Goal: Communication & Community: Share content

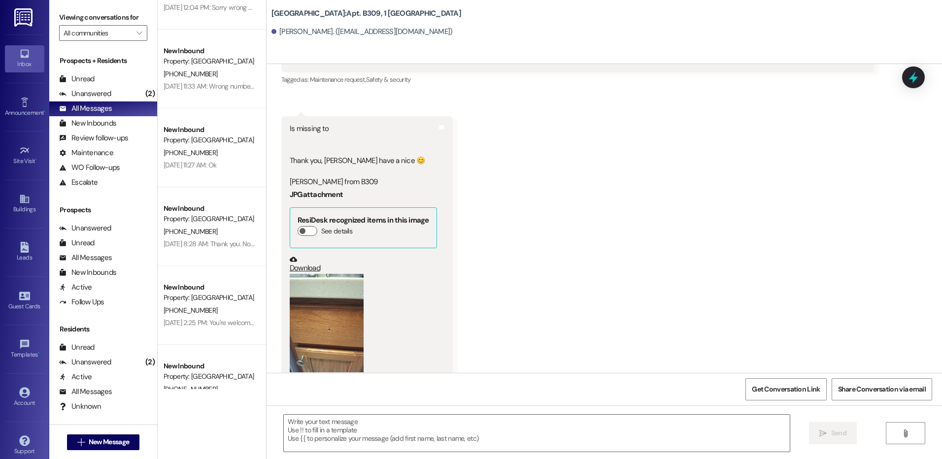
scroll to position [4419, 0]
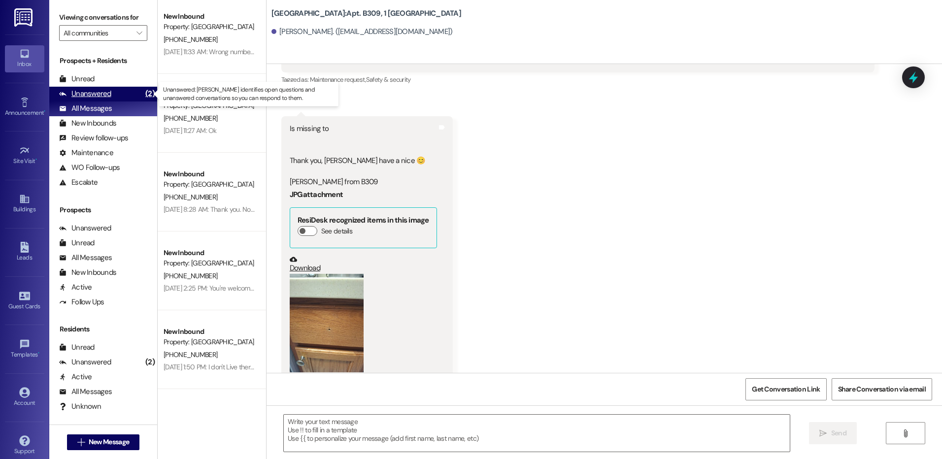
click at [101, 94] on div "Unanswered" at bounding box center [85, 94] width 52 height 10
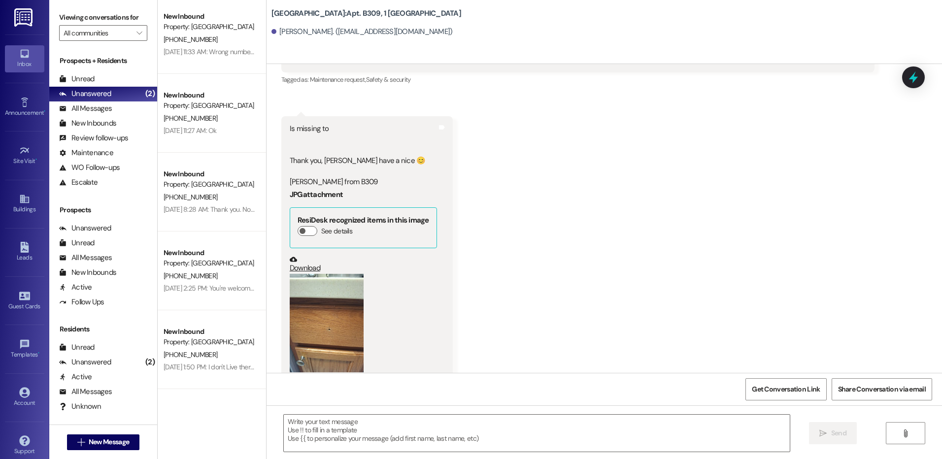
scroll to position [0, 0]
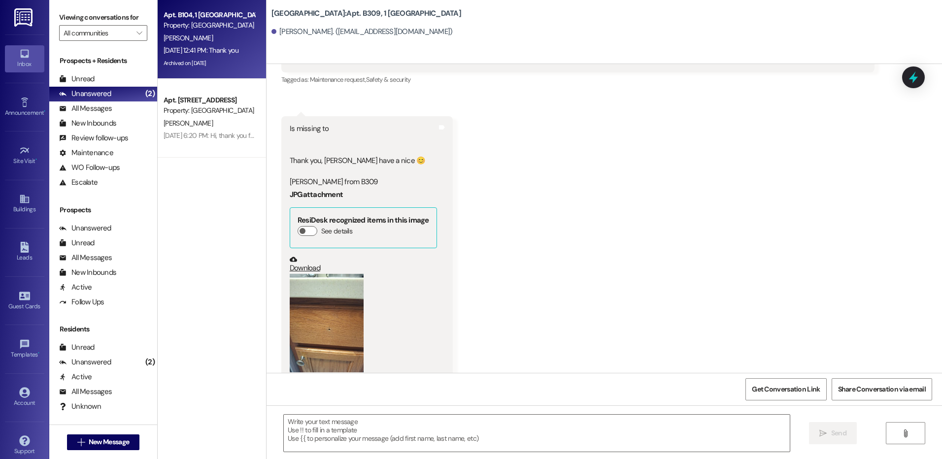
click at [205, 52] on div "[DATE] 12:41 PM: Thank you [DATE] 12:41 PM: Thank you" at bounding box center [201, 50] width 75 height 9
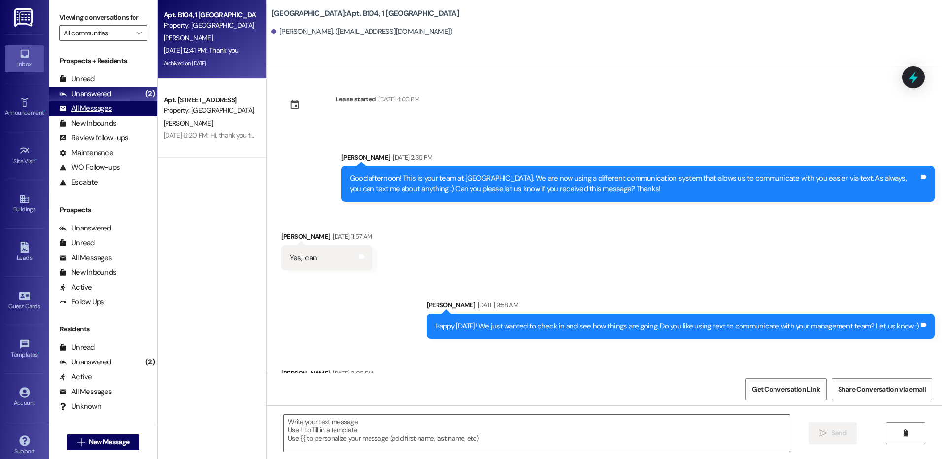
click at [98, 110] on div "All Messages" at bounding box center [85, 108] width 53 height 10
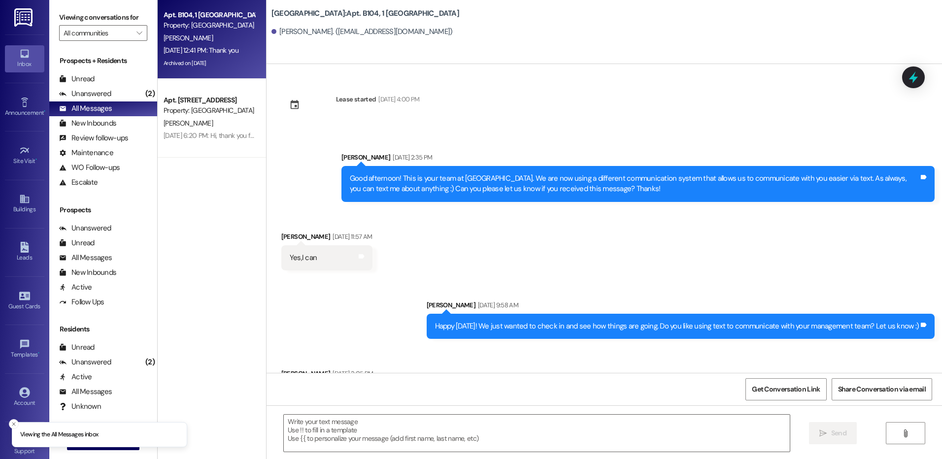
scroll to position [21730, 0]
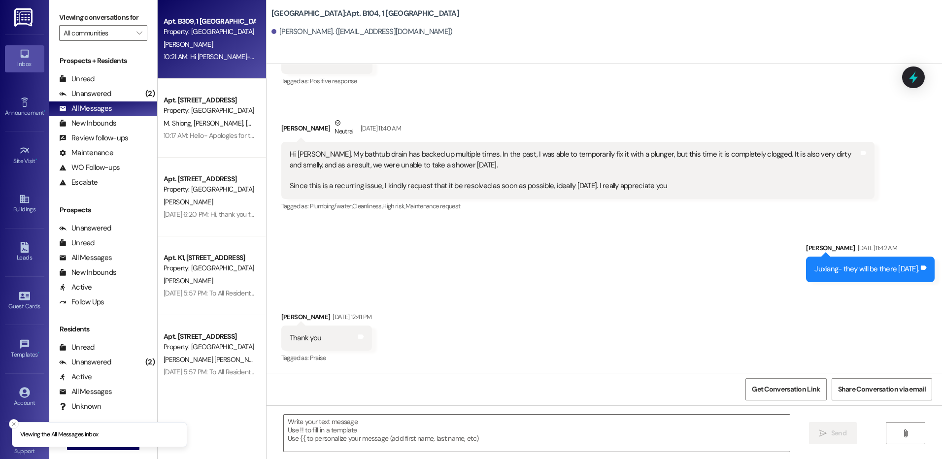
click at [216, 62] on div "10:21 AM: Hi Veronica- Thank you for letting us know. We will add these issues …" at bounding box center [209, 57] width 93 height 12
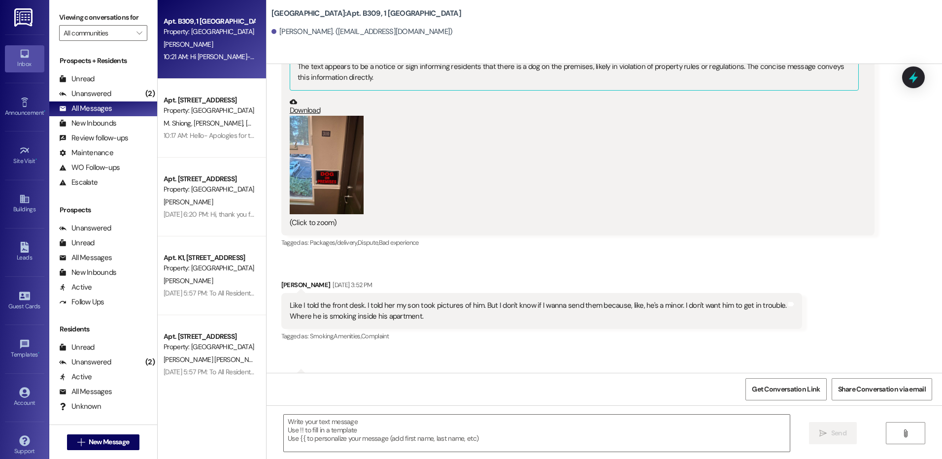
scroll to position [14774, 0]
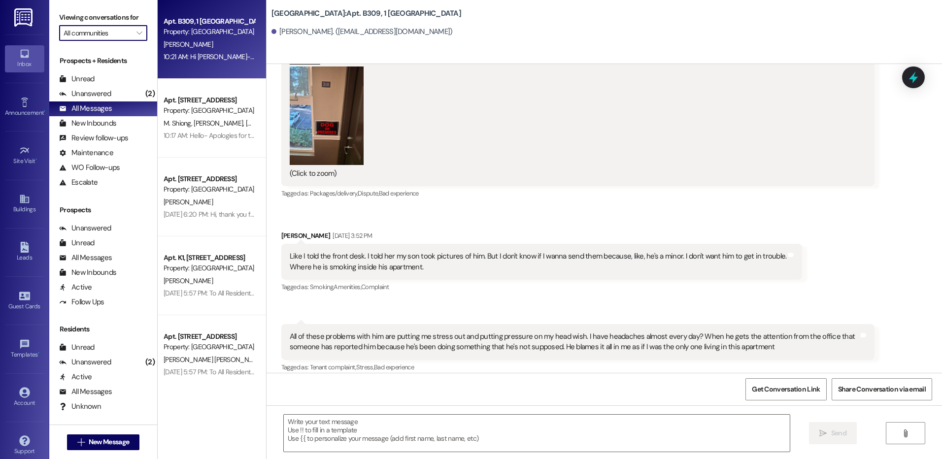
click at [120, 38] on input "All communities" at bounding box center [98, 33] width 68 height 16
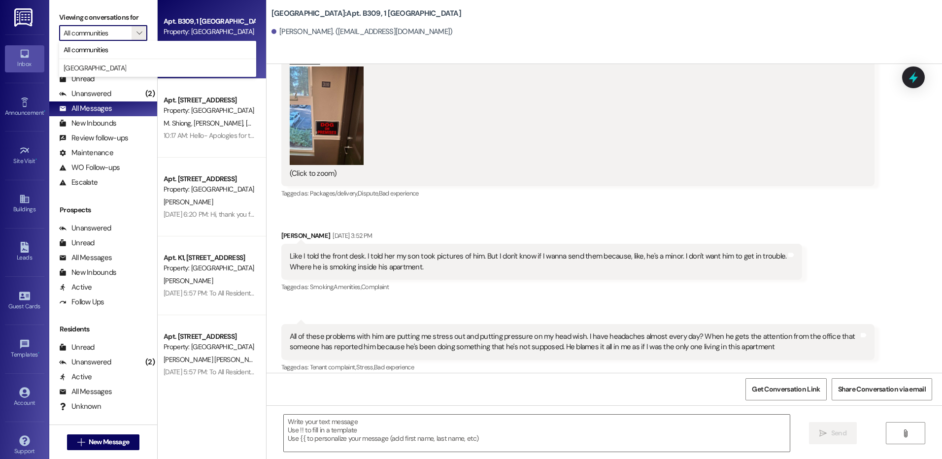
click at [133, 10] on label "Viewing conversations for" at bounding box center [103, 17] width 88 height 15
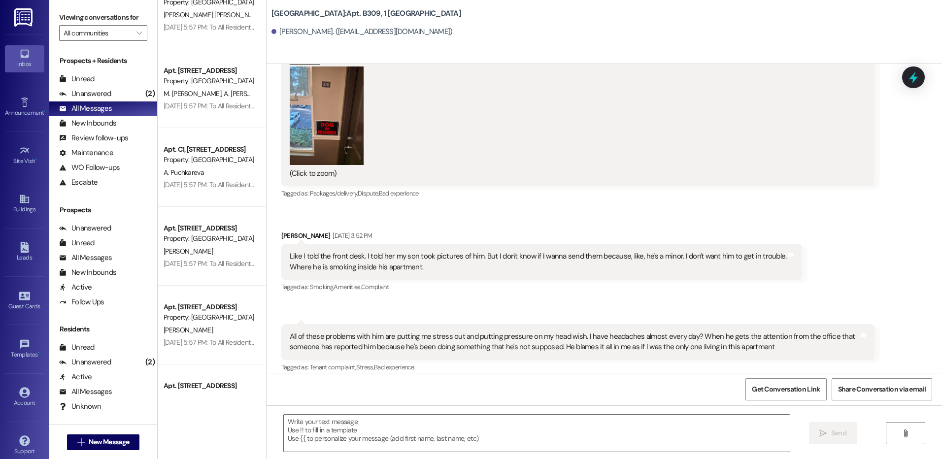
scroll to position [690, 0]
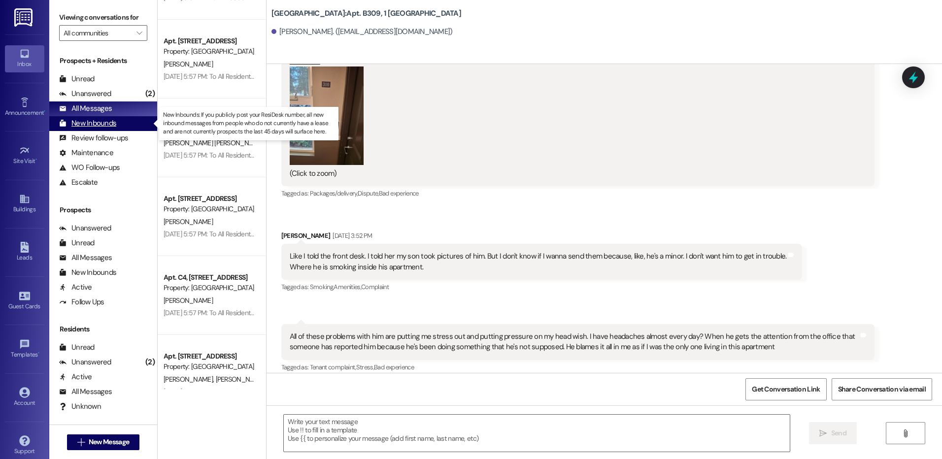
click at [93, 126] on div "New Inbounds" at bounding box center [87, 123] width 57 height 10
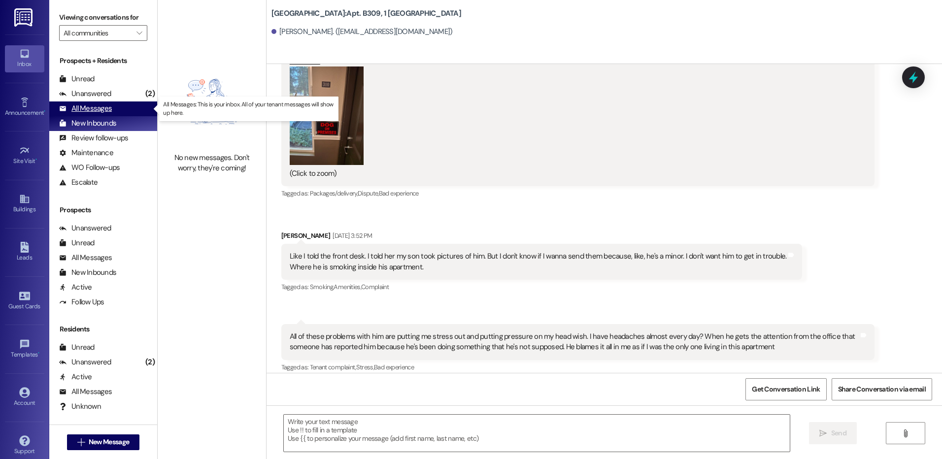
click at [86, 109] on div "All Messages" at bounding box center [85, 108] width 53 height 10
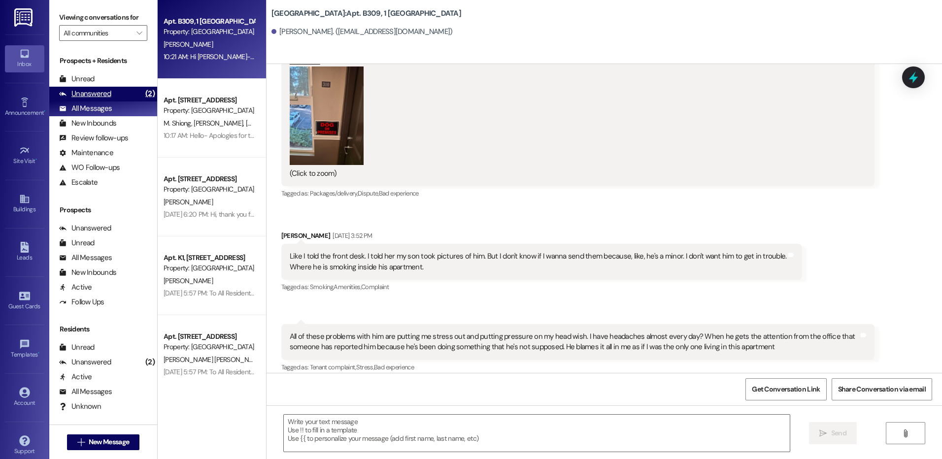
click at [94, 93] on div "Unanswered" at bounding box center [85, 94] width 52 height 10
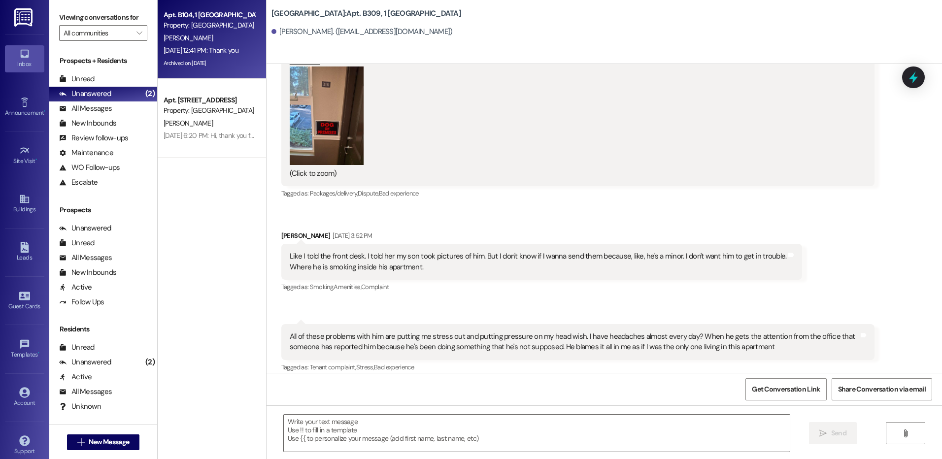
click at [201, 44] on div "[DATE] 12:41 PM: Thank you [DATE] 12:41 PM: Thank you" at bounding box center [209, 50] width 93 height 12
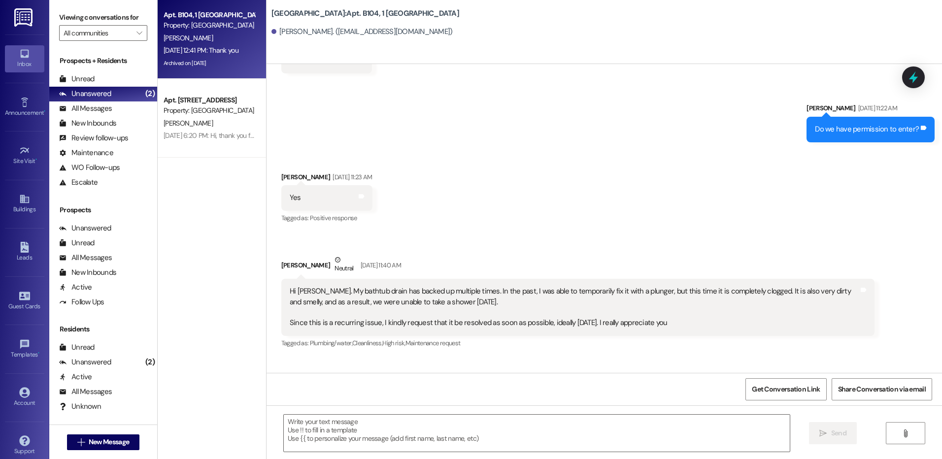
scroll to position [21730, 0]
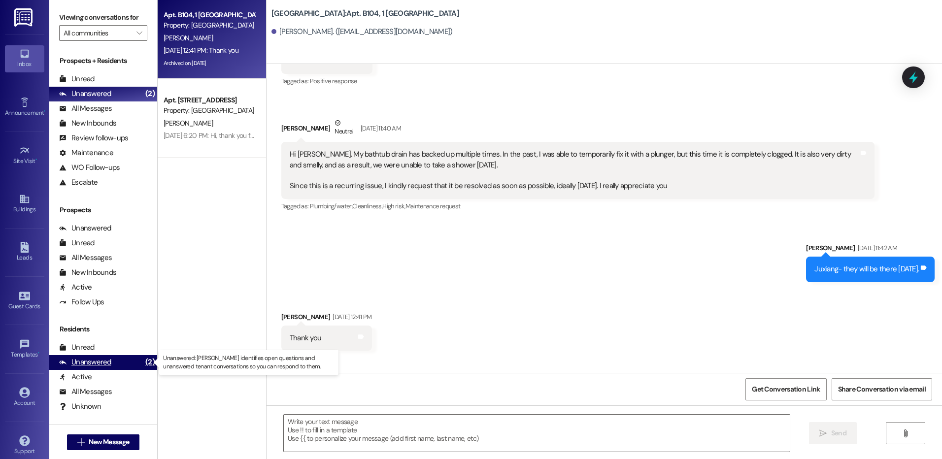
click at [99, 363] on div "Unanswered" at bounding box center [85, 362] width 52 height 10
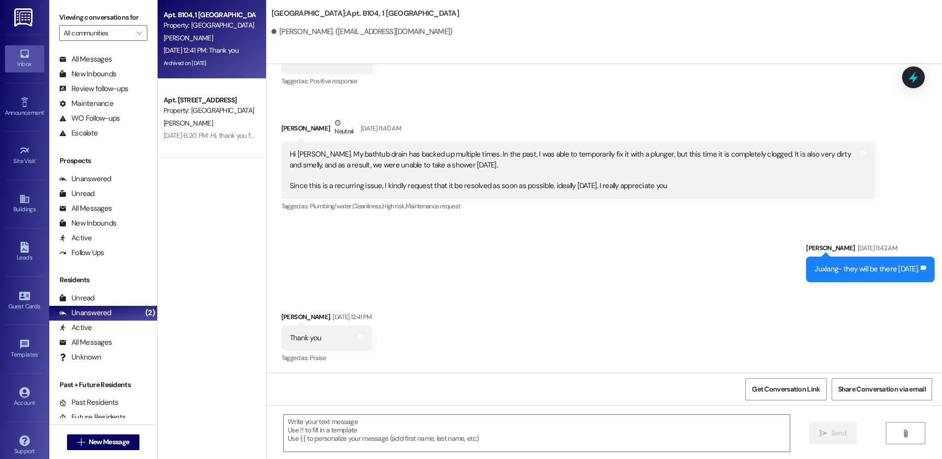
scroll to position [71, 0]
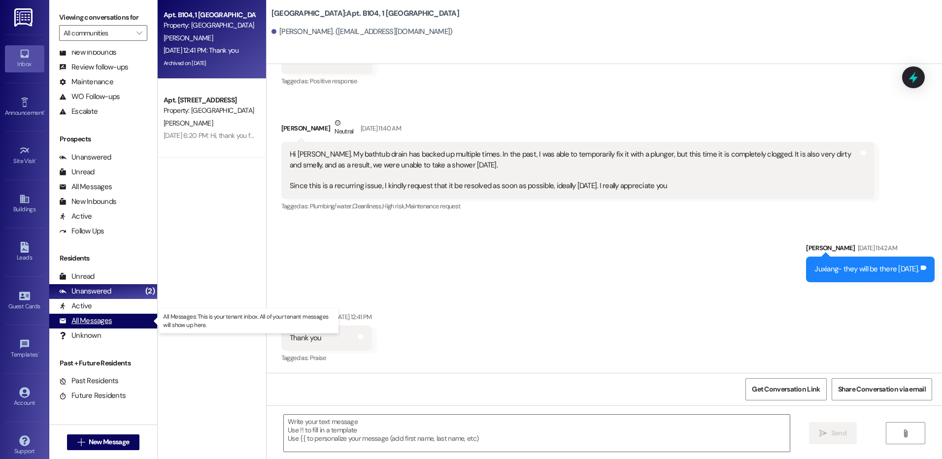
click at [93, 322] on div "All Messages" at bounding box center [85, 321] width 53 height 10
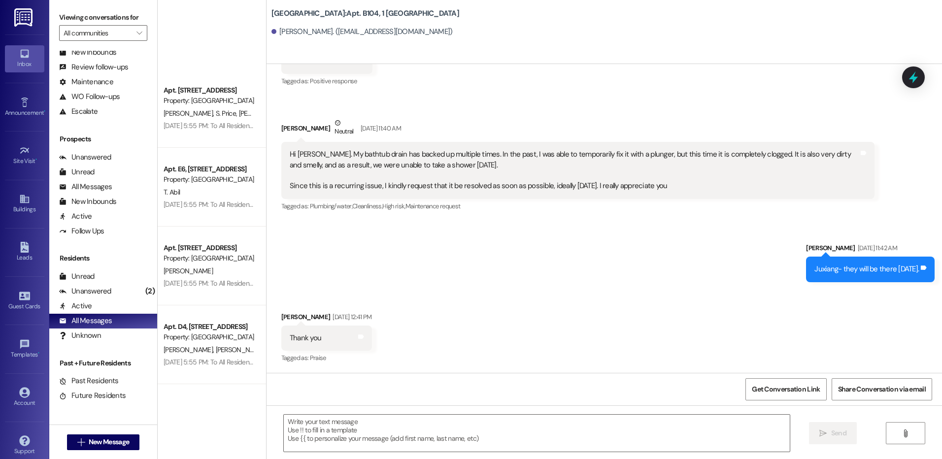
scroll to position [3552, 0]
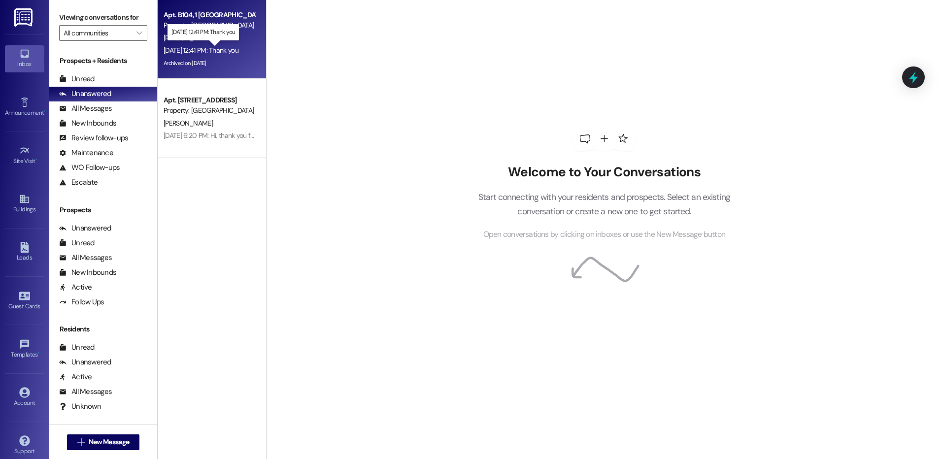
click at [196, 49] on div "[DATE] 12:41 PM: Thank you [DATE] 12:41 PM: Thank you" at bounding box center [201, 50] width 75 height 9
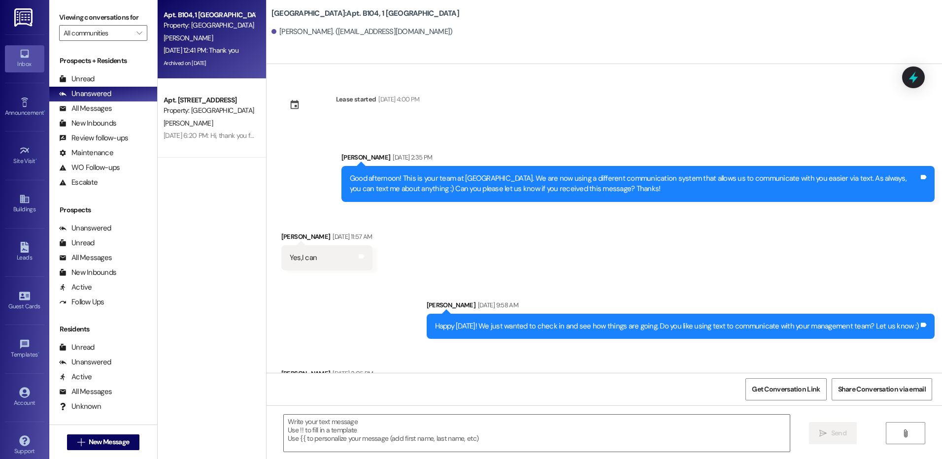
scroll to position [21730, 0]
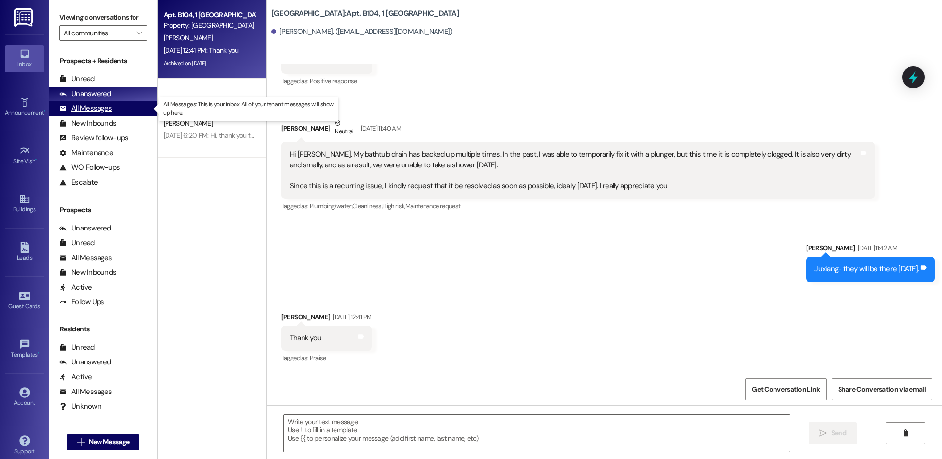
click at [82, 111] on div "All Messages" at bounding box center [85, 108] width 53 height 10
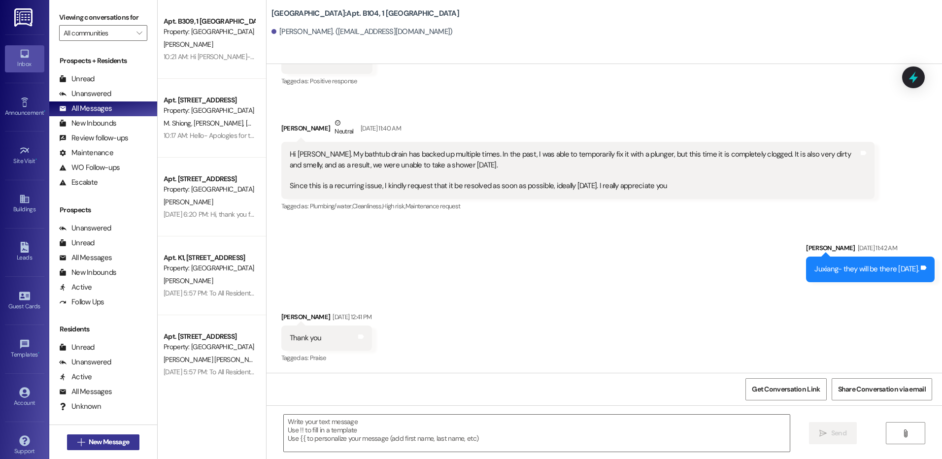
click at [81, 439] on icon "" at bounding box center [80, 442] width 7 height 8
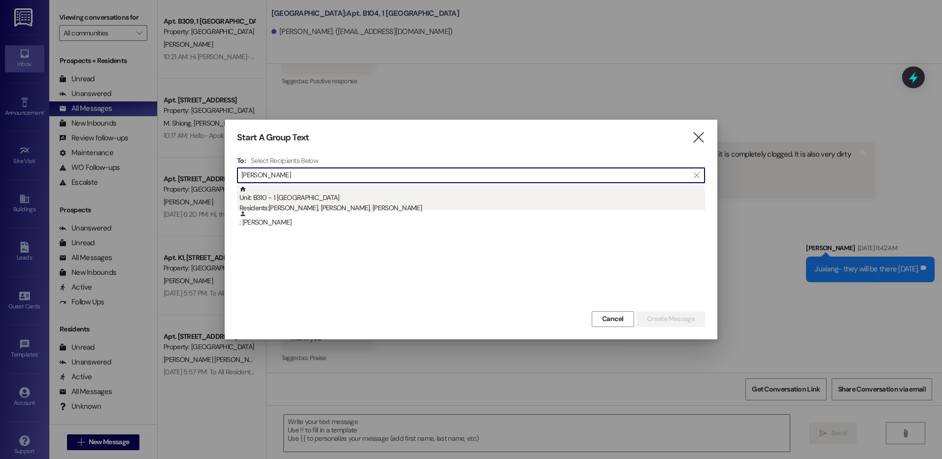
type input "[PERSON_NAME]"
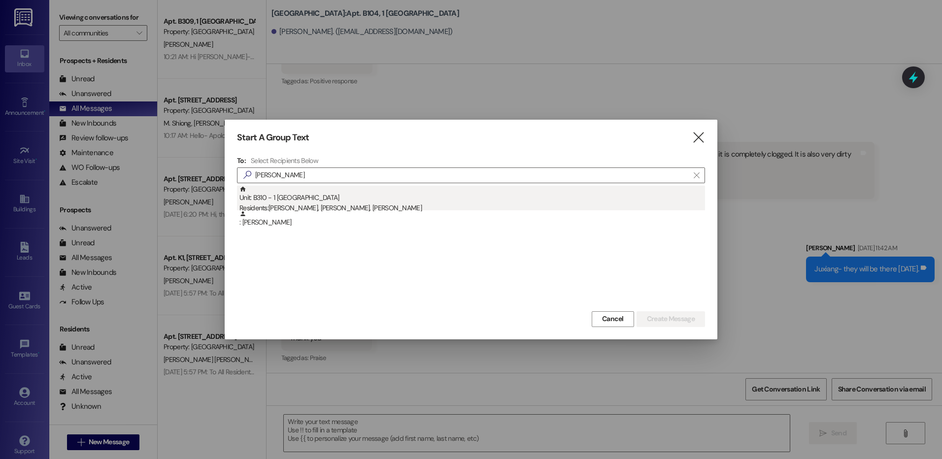
click at [314, 202] on div "Unit: B310 - 1 Hidden Village Residents: [PERSON_NAME], [PERSON_NAME], [PERSON_…" at bounding box center [472, 200] width 466 height 28
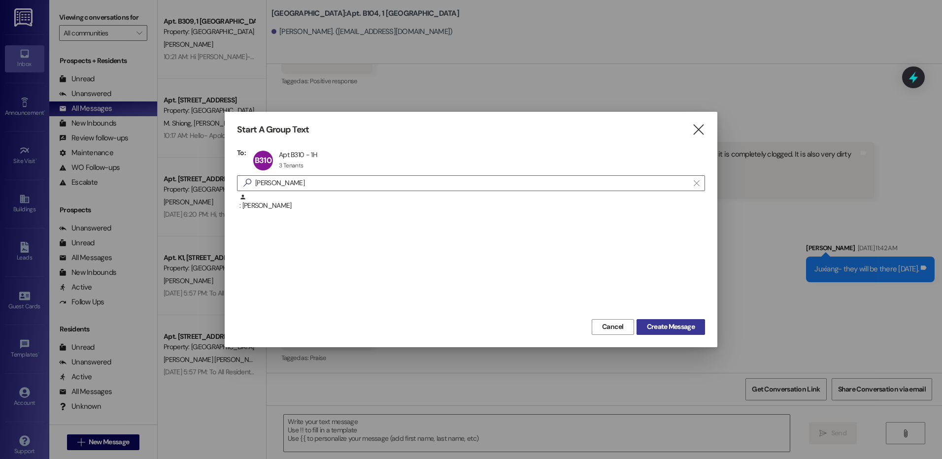
click at [653, 323] on span "Create Message" at bounding box center [671, 327] width 48 height 10
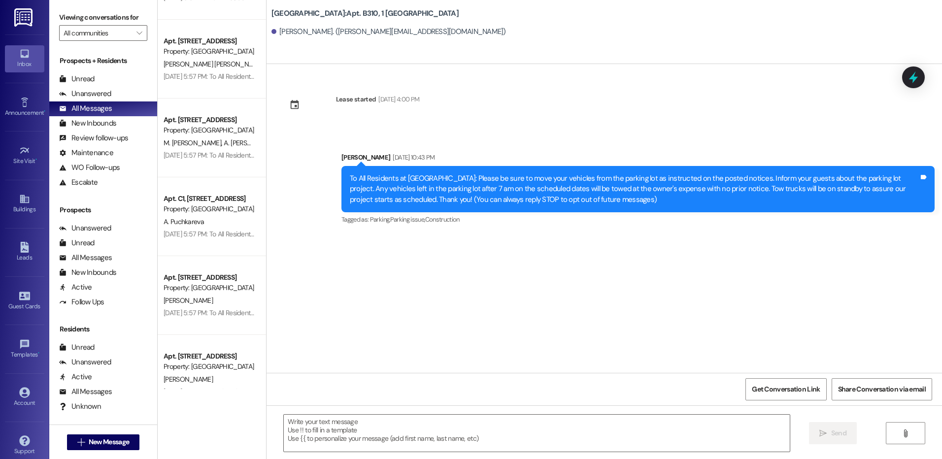
scroll to position [0, 0]
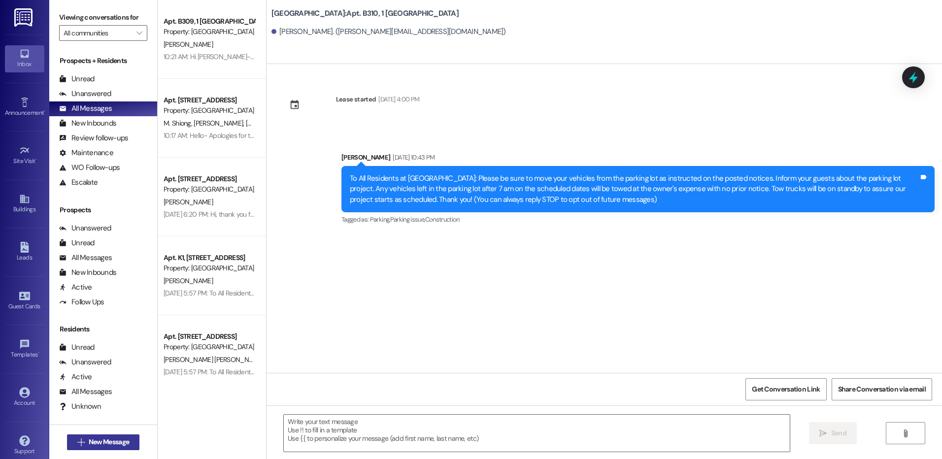
click at [96, 435] on button " New Message" at bounding box center [103, 443] width 73 height 16
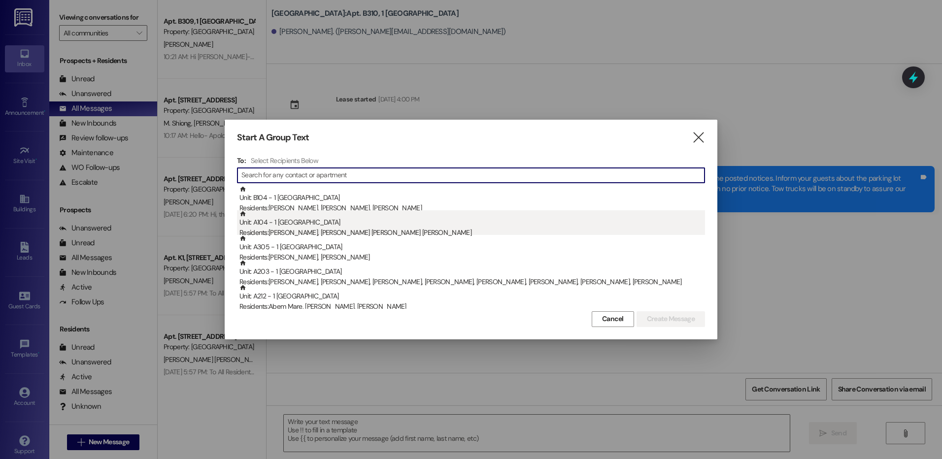
click at [300, 232] on div "Residents: [PERSON_NAME], [PERSON_NAME] [PERSON_NAME] [PERSON_NAME]" at bounding box center [472, 233] width 466 height 10
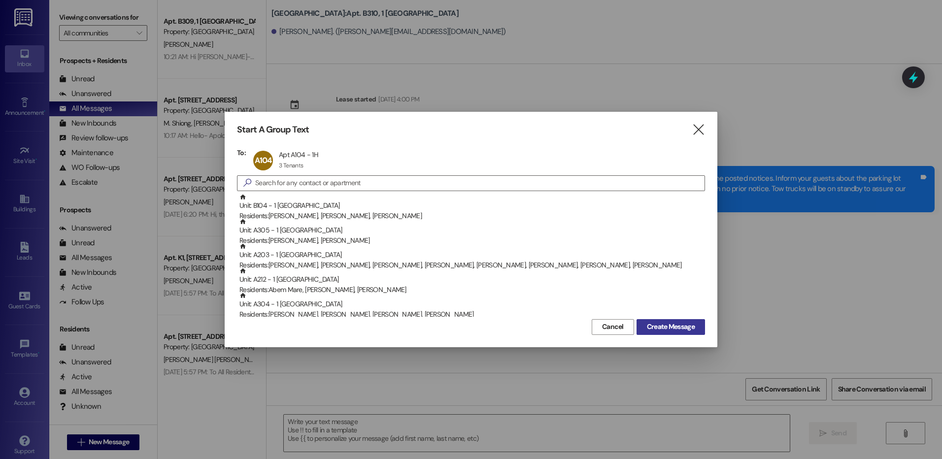
click at [684, 327] on span "Create Message" at bounding box center [671, 327] width 48 height 10
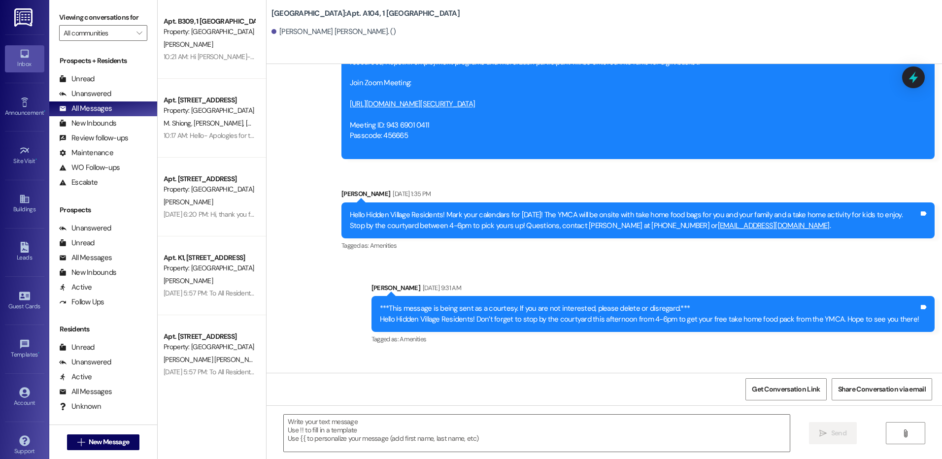
scroll to position [1084, 0]
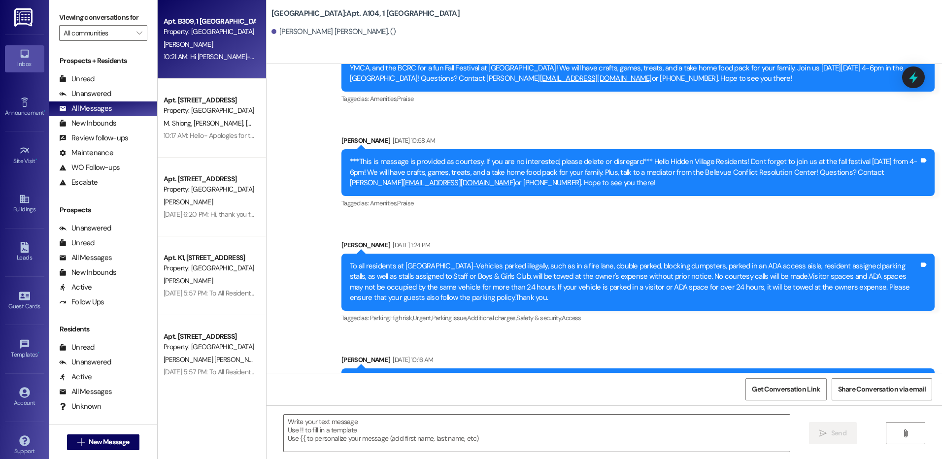
click at [205, 24] on div "Apt. B309, 1 [GEOGRAPHIC_DATA]" at bounding box center [209, 21] width 91 height 10
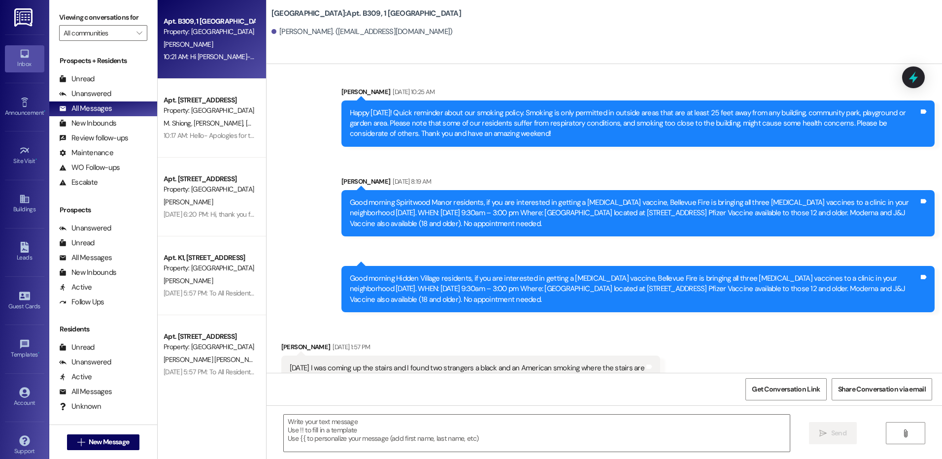
scroll to position [1816, 0]
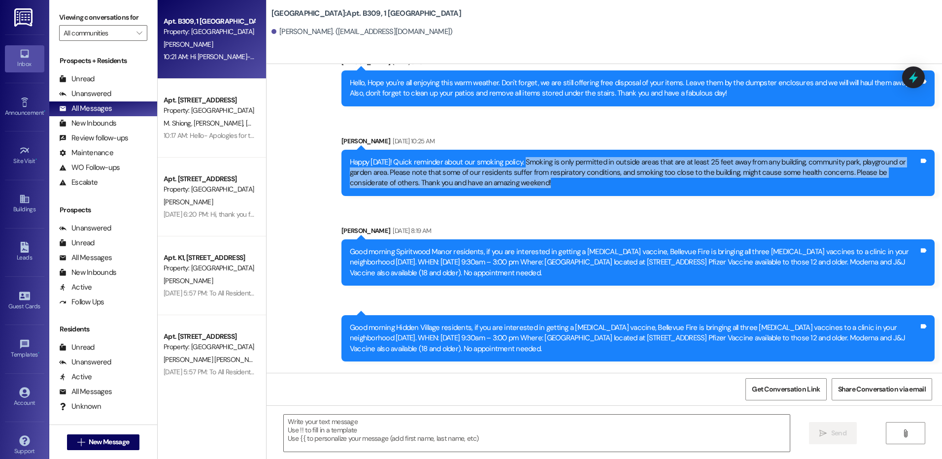
drag, startPoint x: 609, startPoint y: 180, endPoint x: 525, endPoint y: 160, distance: 87.1
click at [525, 160] on div "Happy [DATE]! Quick reminder about our smoking policy. Smoking is only permitte…" at bounding box center [634, 173] width 569 height 32
click at [717, 184] on div "Happy [DATE]! Quick reminder about our smoking policy. Smoking is only permitte…" at bounding box center [634, 173] width 569 height 32
click at [446, 182] on div "Happy [DATE]! Quick reminder about our smoking policy. Smoking is only permitte…" at bounding box center [634, 173] width 569 height 32
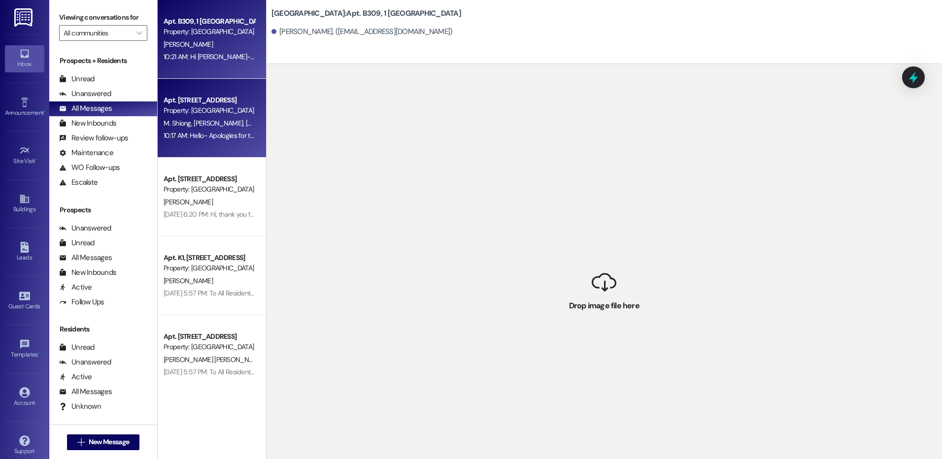
click at [187, 145] on div "Apt. [STREET_ADDRESS] Property: [GEOGRAPHIC_DATA] M. [PERSON_NAME] [PERSON_NAME…" at bounding box center [212, 118] width 108 height 79
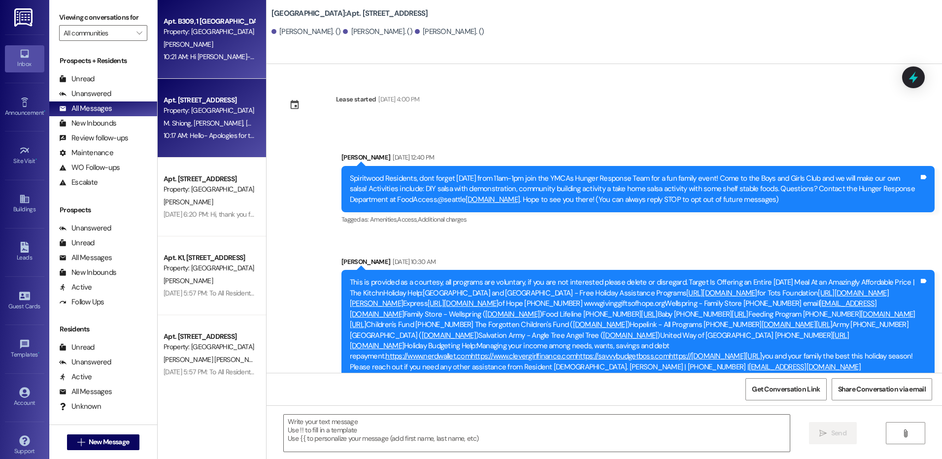
scroll to position [6970, 0]
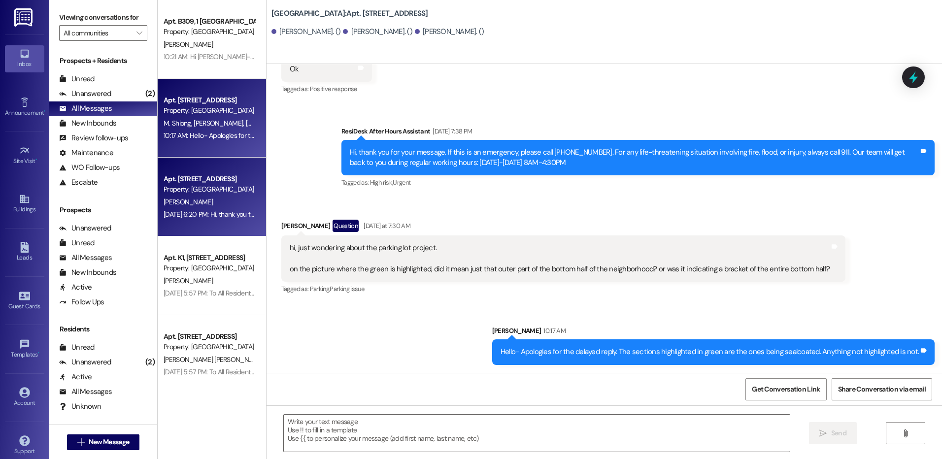
click at [229, 204] on div "[PERSON_NAME]" at bounding box center [209, 202] width 93 height 12
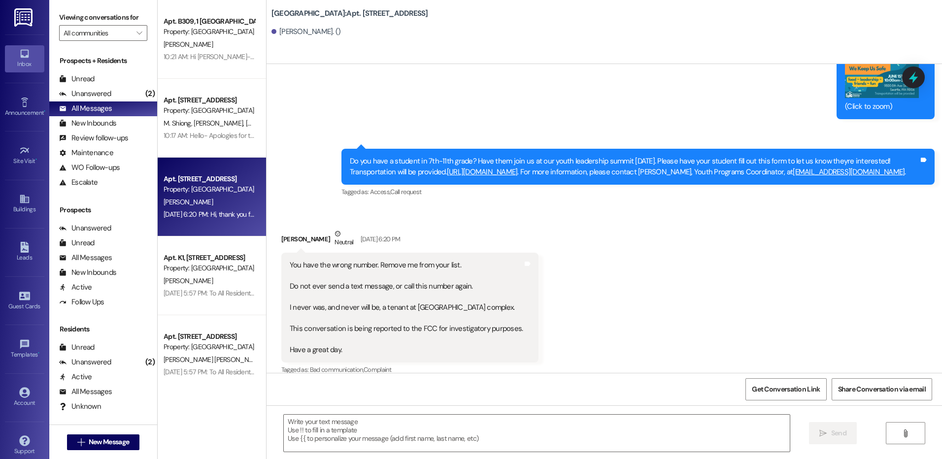
scroll to position [7268, 0]
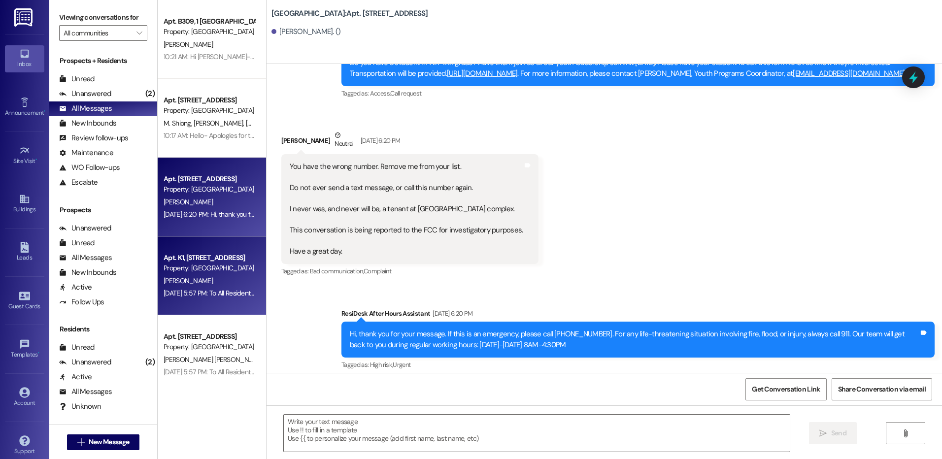
click at [189, 260] on div "Apt. K1, [STREET_ADDRESS]" at bounding box center [209, 258] width 91 height 10
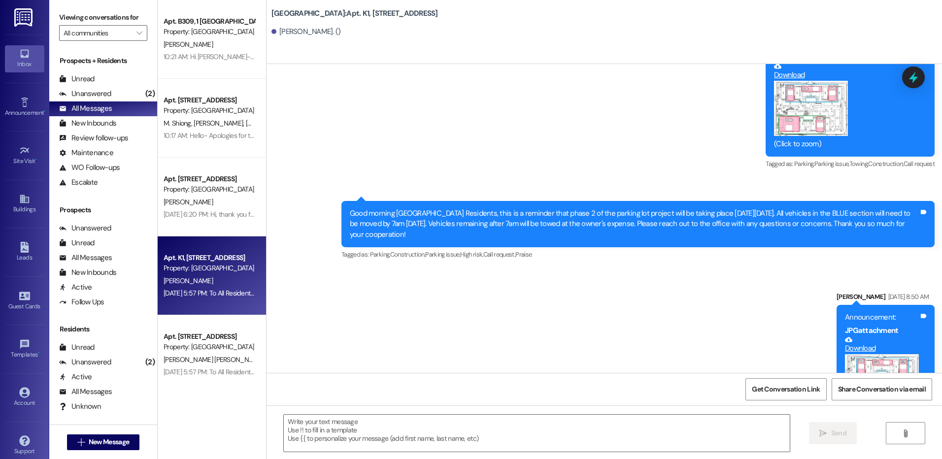
scroll to position [3676, 0]
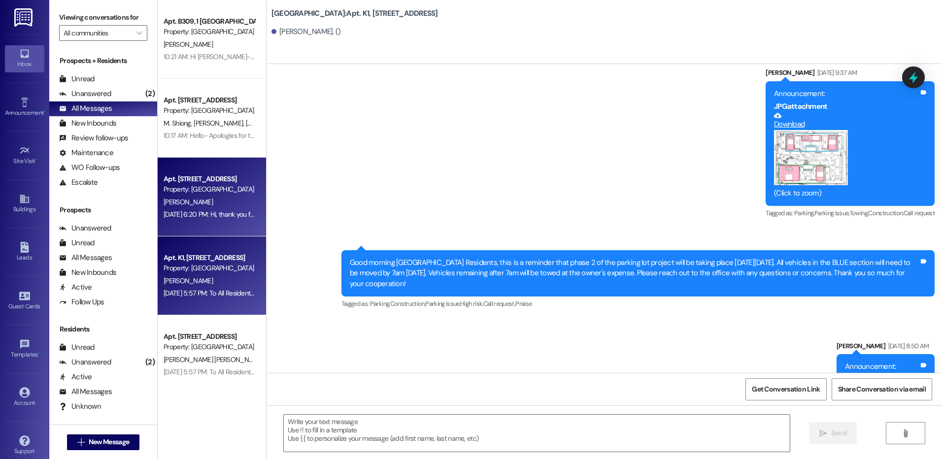
click at [203, 225] on div "Apt. [STREET_ADDRESS] Property: [GEOGRAPHIC_DATA] [PERSON_NAME] [DATE] 6:20 PM:…" at bounding box center [212, 197] width 108 height 79
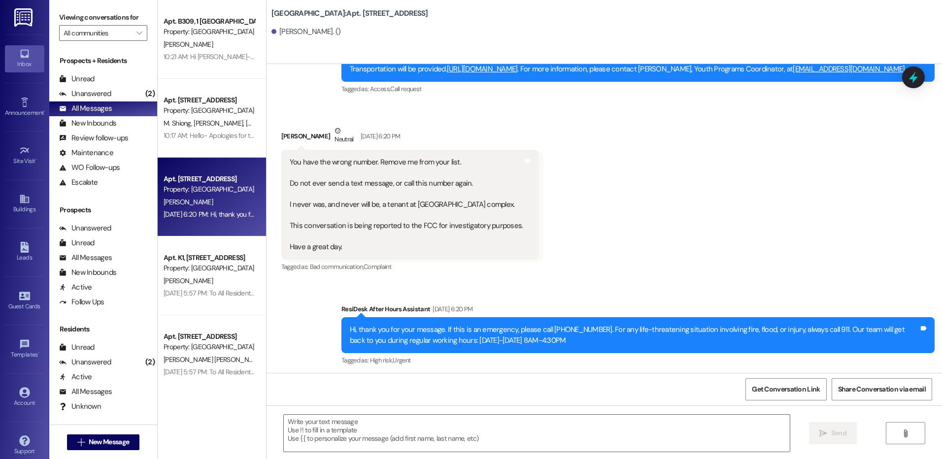
scroll to position [7318, 0]
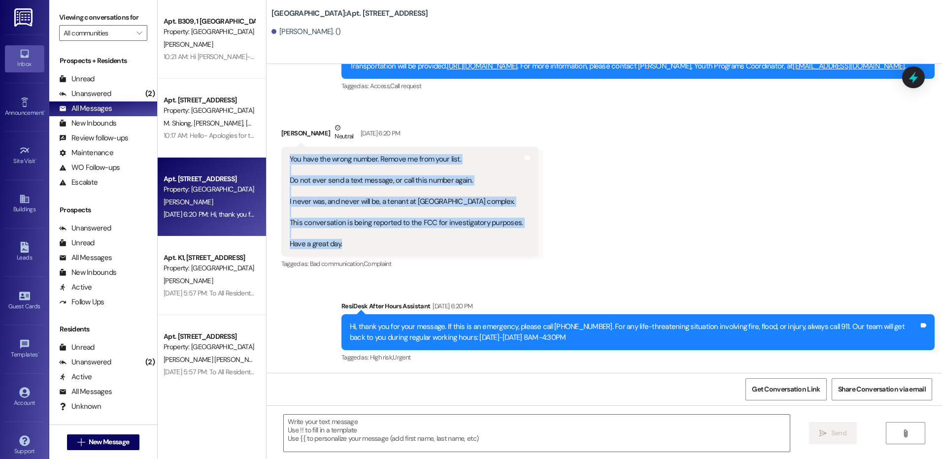
drag, startPoint x: 377, startPoint y: 245, endPoint x: 289, endPoint y: 156, distance: 125.8
click at [289, 156] on div "You have the wrong number. Remove me from your list. Do not ever send a text me…" at bounding box center [406, 201] width 235 height 95
copy div "You have the wrong number. Remove me from your list. Do not ever send a text me…"
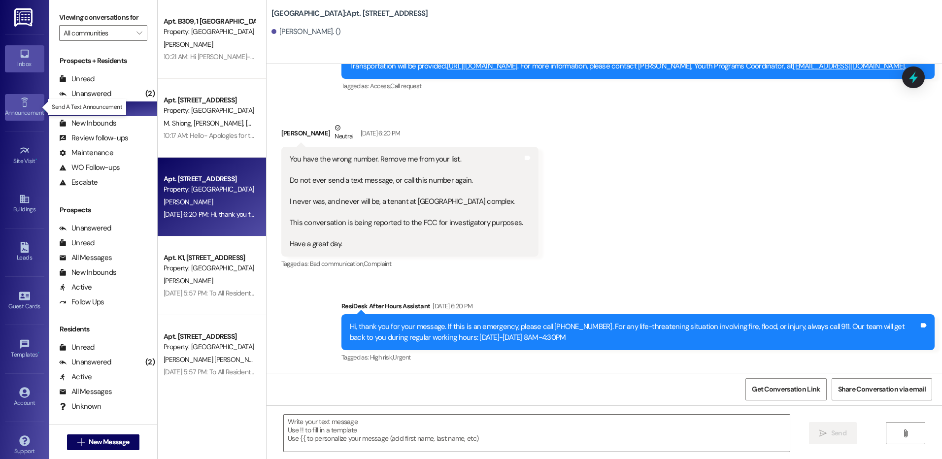
click at [29, 97] on link "Announcement •" at bounding box center [24, 107] width 39 height 27
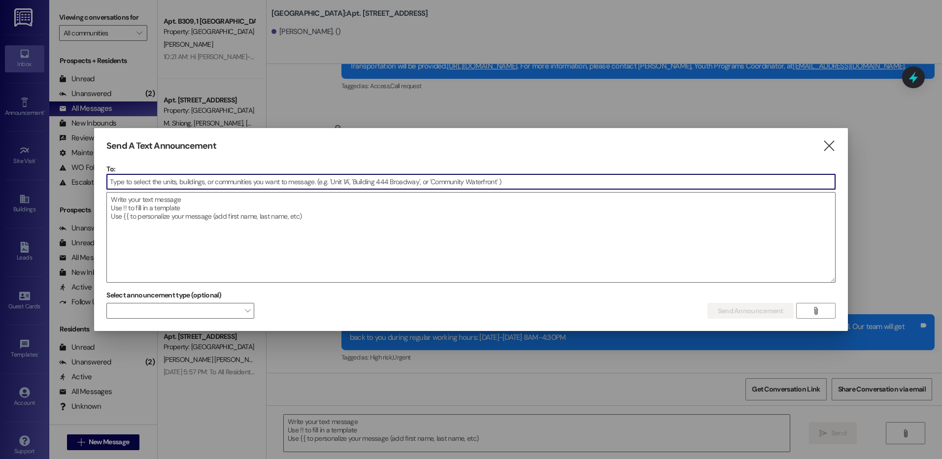
click at [140, 186] on input at bounding box center [471, 181] width 728 height 15
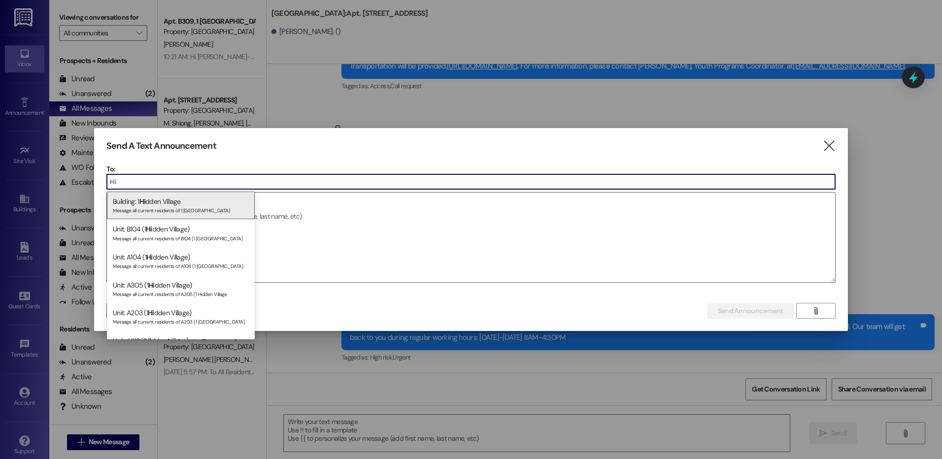
click at [419, 184] on input "Hi" at bounding box center [471, 181] width 728 height 15
type input "Hi"
click at [826, 145] on icon "" at bounding box center [828, 146] width 13 height 10
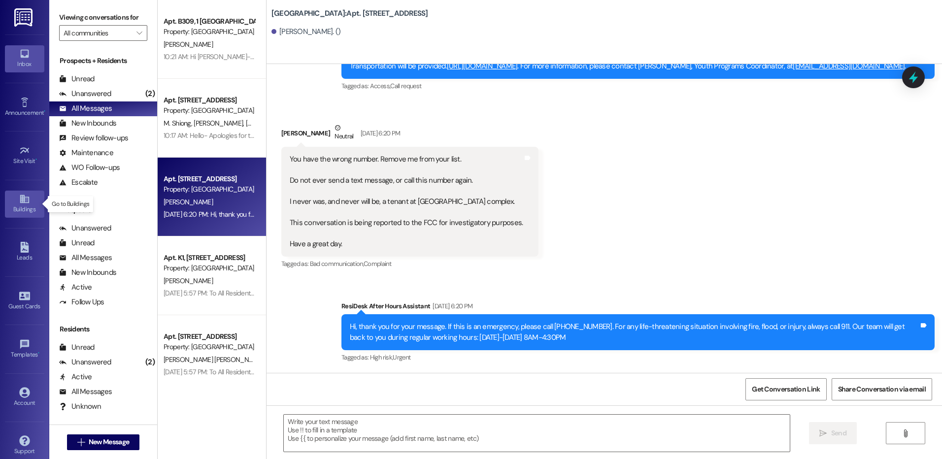
click at [31, 198] on link "Buildings" at bounding box center [24, 204] width 39 height 27
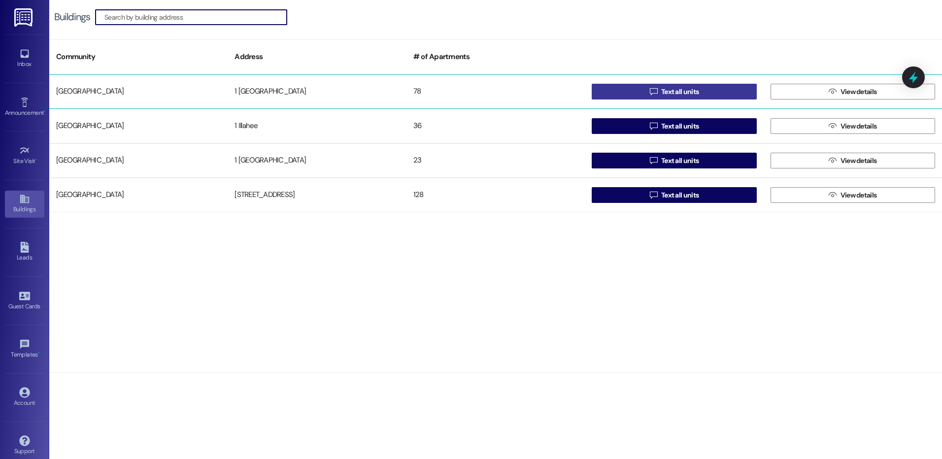
click at [681, 91] on span "Text all units" at bounding box center [679, 92] width 37 height 10
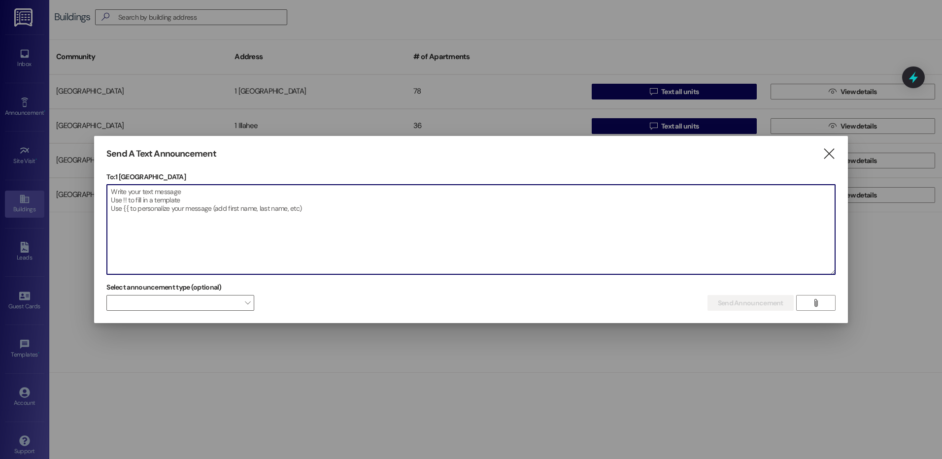
click at [155, 201] on textarea at bounding box center [471, 230] width 728 height 90
click at [155, 194] on textarea at bounding box center [471, 230] width 728 height 90
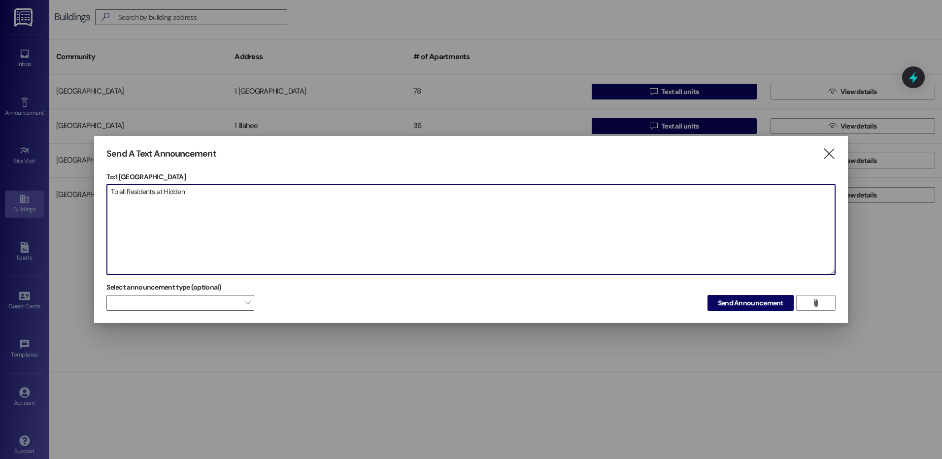
click at [201, 190] on textarea "To all Residents at Hidden" at bounding box center [471, 230] width 728 height 90
click at [274, 189] on textarea "To all Residents at [GEOGRAPHIC_DATA]: This is a reminder that Smoking inside t…" at bounding box center [471, 230] width 728 height 90
click at [503, 195] on textarea "To all Residents at [GEOGRAPHIC_DATA]: This is a reminder that smoking inside t…" at bounding box center [471, 230] width 728 height 90
drag, startPoint x: 417, startPoint y: 191, endPoint x: 410, endPoint y: 190, distance: 7.5
click at [410, 190] on textarea "To all Residents at [GEOGRAPHIC_DATA]: This is a reminder that smoking inside t…" at bounding box center [471, 230] width 728 height 90
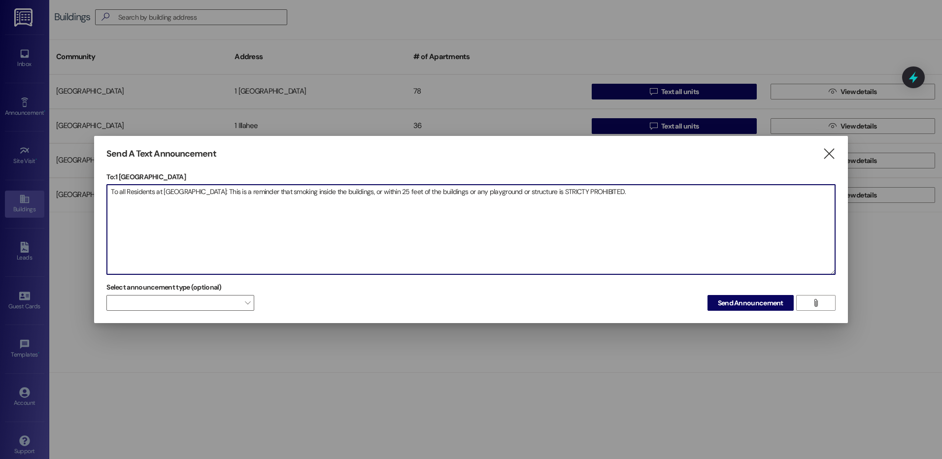
drag, startPoint x: 446, startPoint y: 193, endPoint x: 408, endPoint y: 194, distance: 38.0
click at [408, 194] on textarea "To all Residents at [GEOGRAPHIC_DATA]: This is a reminder that smoking inside t…" at bounding box center [471, 230] width 728 height 90
click at [599, 192] on textarea "To all Residents at [GEOGRAPHIC_DATA]: This is a reminder that smoking inside t…" at bounding box center [471, 230] width 728 height 90
click at [592, 192] on textarea "To all Residents at [GEOGRAPHIC_DATA]: This is a reminder that smoking inside t…" at bounding box center [471, 230] width 728 height 90
drag, startPoint x: 228, startPoint y: 213, endPoint x: 718, endPoint y: 192, distance: 490.7
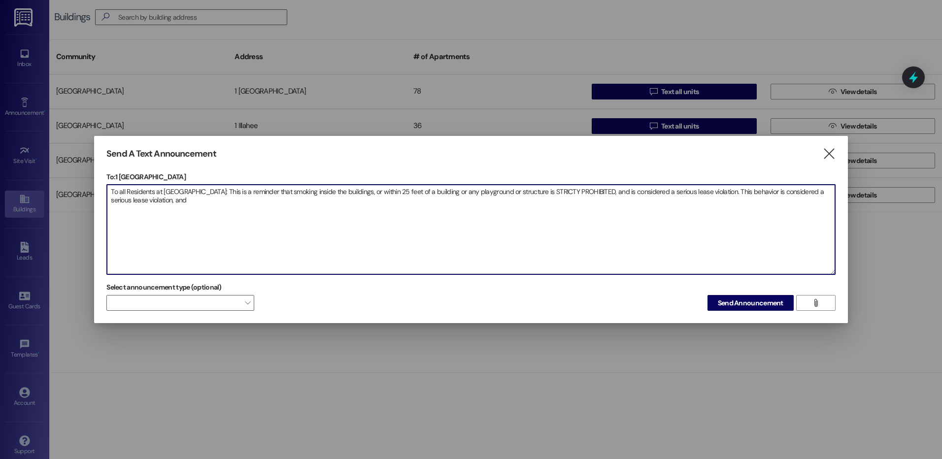
click at [718, 192] on textarea "To all Residents at [GEOGRAPHIC_DATA]: This is a reminder that smoking inside t…" at bounding box center [471, 230] width 728 height 90
click at [552, 192] on textarea "To all Residents at [GEOGRAPHIC_DATA]: This is a reminder that smoking inside t…" at bounding box center [471, 230] width 728 height 90
drag, startPoint x: 748, startPoint y: 194, endPoint x: 717, endPoint y: 193, distance: 31.1
click at [717, 193] on textarea "To all Residents at [GEOGRAPHIC_DATA]: This is a reminder that smoking inside t…" at bounding box center [471, 230] width 728 height 90
type textarea "To all Residents at [GEOGRAPHIC_DATA]: This is a reminder that smoking inside t…"
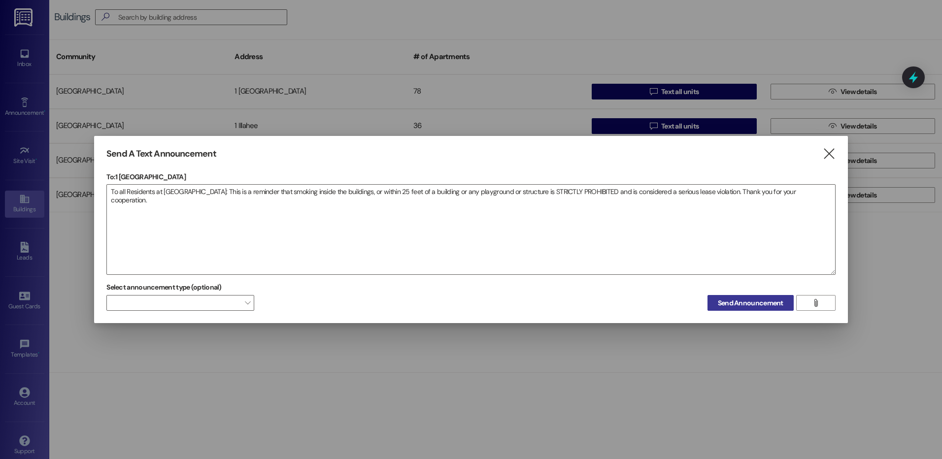
click at [783, 305] on span "Send Announcement" at bounding box center [751, 303] width 66 height 10
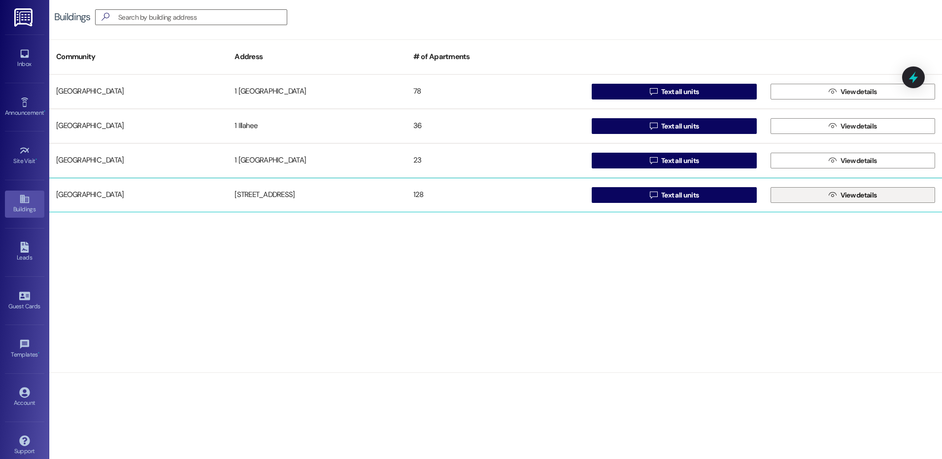
click at [820, 195] on button " View details" at bounding box center [853, 195] width 165 height 16
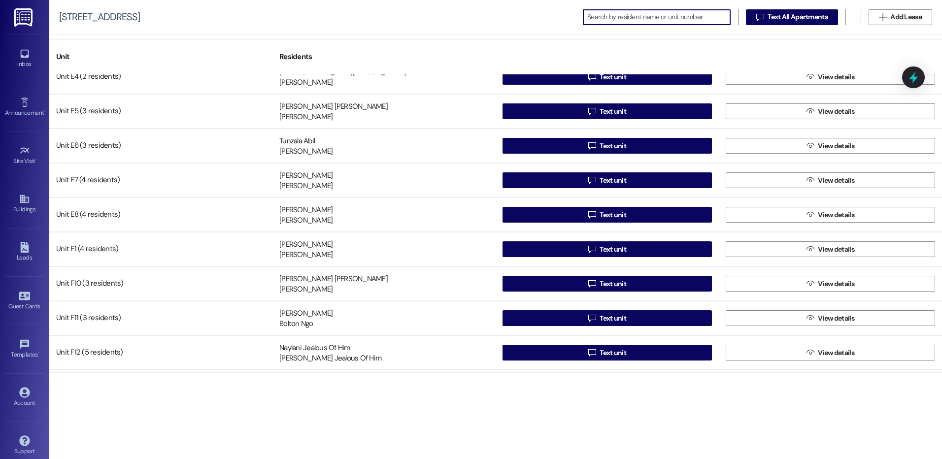
scroll to position [1823, 0]
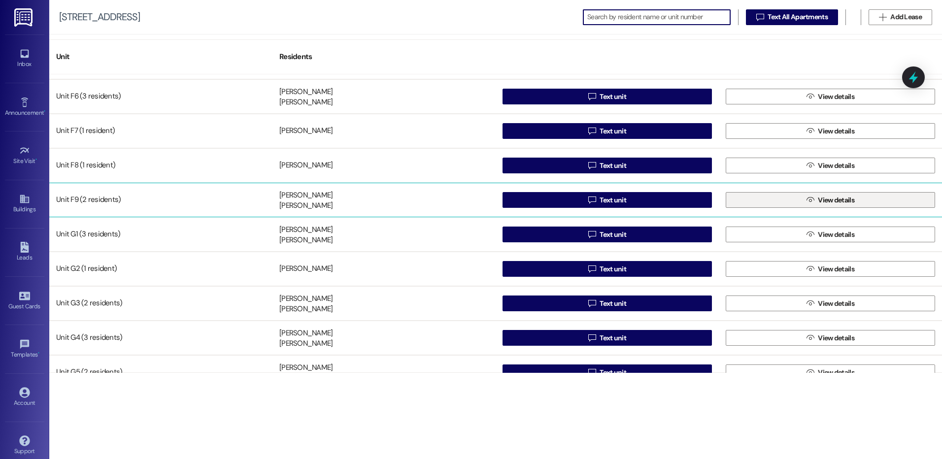
click at [786, 198] on button " View details" at bounding box center [830, 200] width 209 height 16
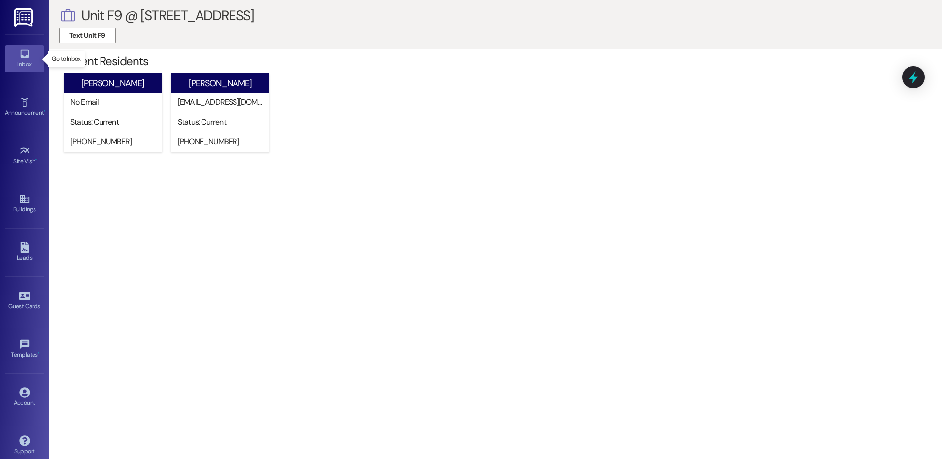
click at [27, 65] on div "Inbox" at bounding box center [24, 64] width 49 height 10
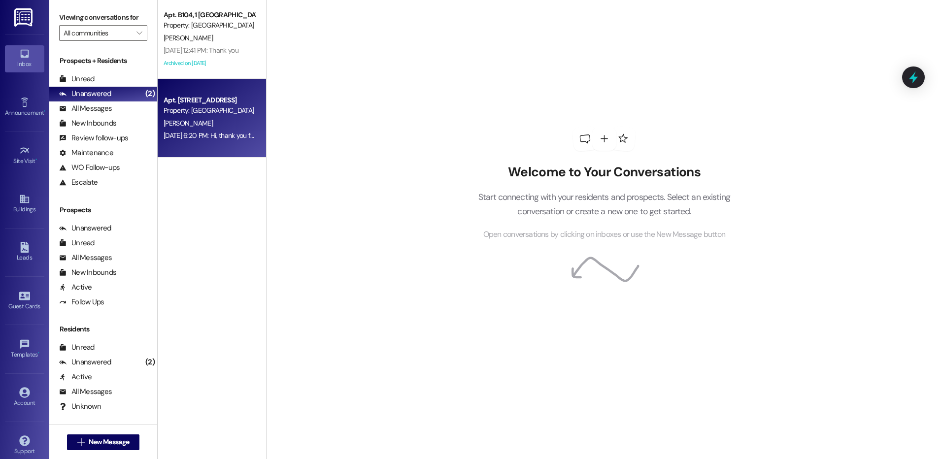
click at [200, 105] on div "Apt. [STREET_ADDRESS]" at bounding box center [209, 100] width 91 height 10
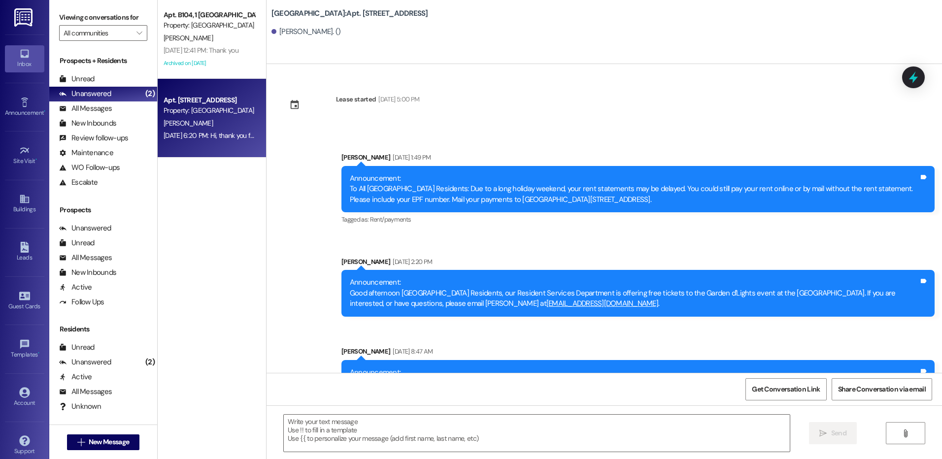
scroll to position [7223, 0]
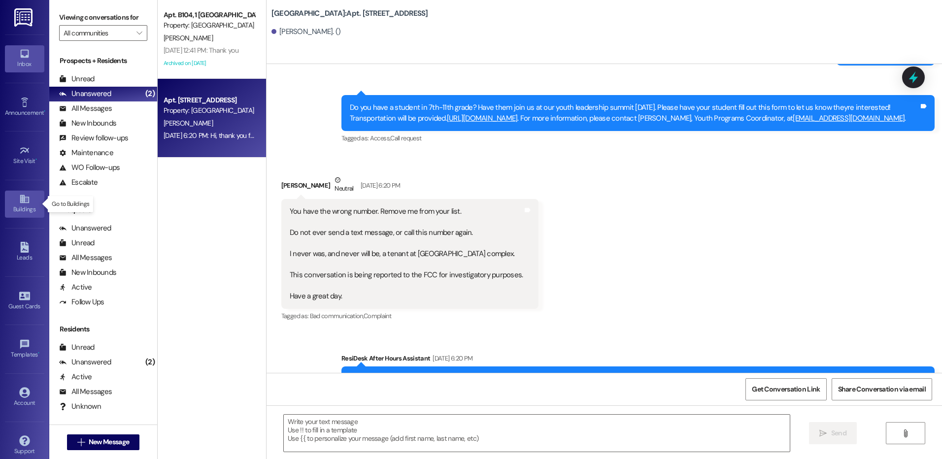
click at [15, 200] on link "Buildings" at bounding box center [24, 204] width 39 height 27
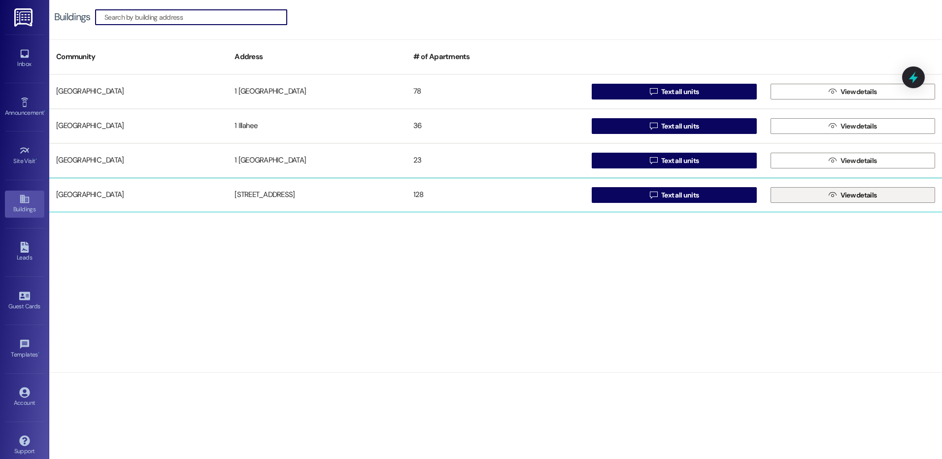
click at [830, 194] on icon "" at bounding box center [832, 195] width 7 height 8
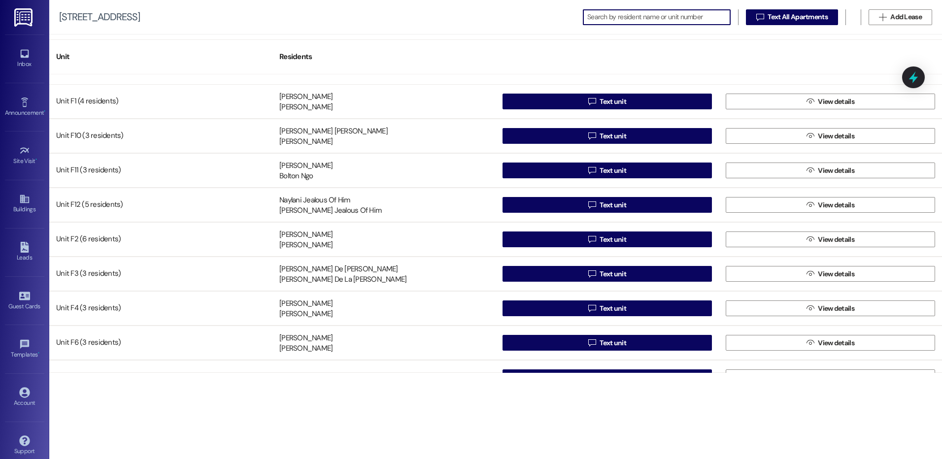
scroll to position [1823, 0]
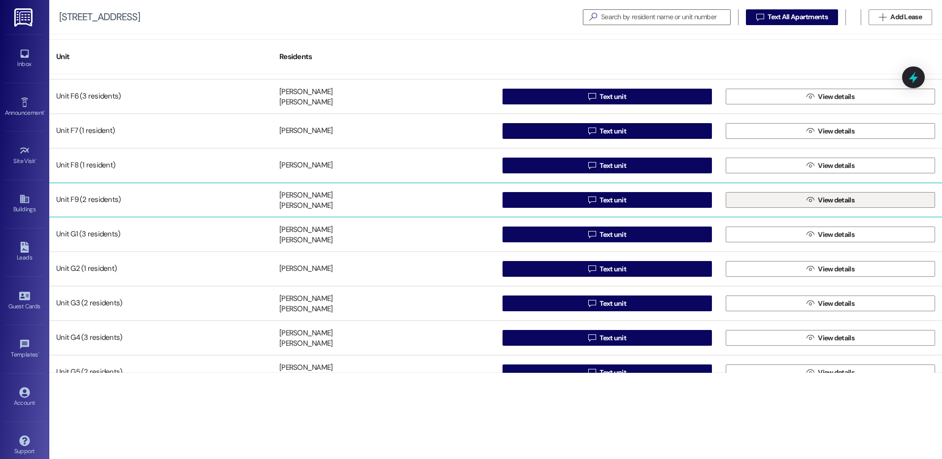
click at [808, 202] on icon "" at bounding box center [809, 200] width 7 height 8
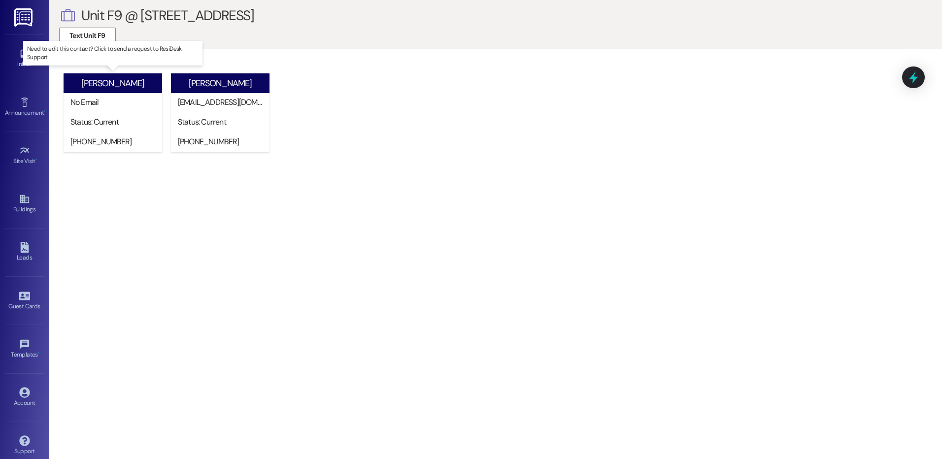
click at [119, 82] on div "[PERSON_NAME]" at bounding box center [112, 83] width 63 height 10
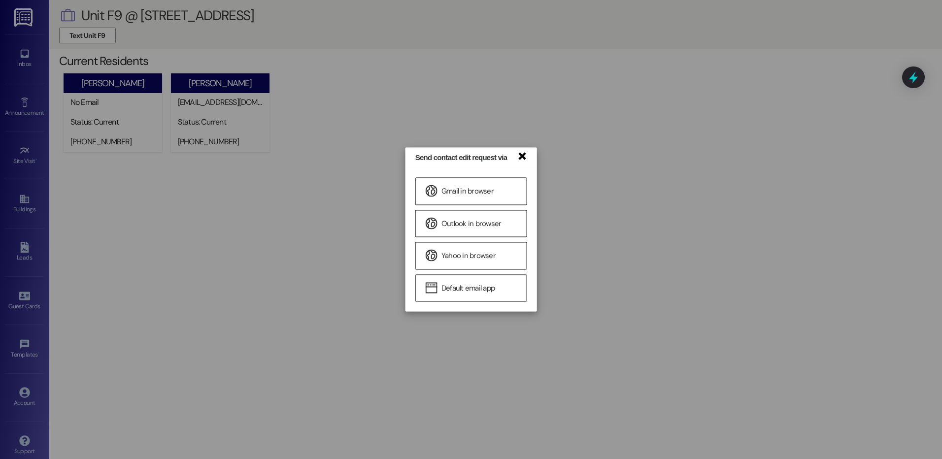
click at [525, 158] on link "×" at bounding box center [522, 155] width 10 height 10
